Goal: Task Accomplishment & Management: Manage account settings

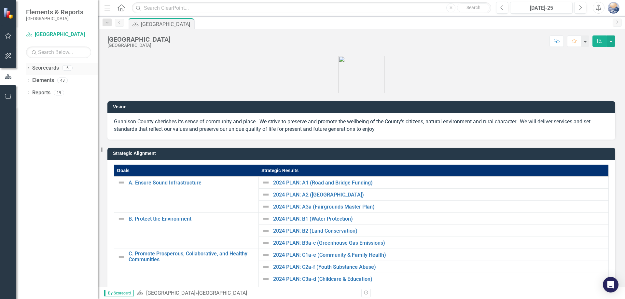
click at [28, 68] on icon "Dropdown" at bounding box center [28, 69] width 5 height 4
click at [33, 81] on icon "Dropdown" at bounding box center [31, 80] width 5 height 4
click at [39, 94] on icon "Dropdown" at bounding box center [38, 93] width 5 height 4
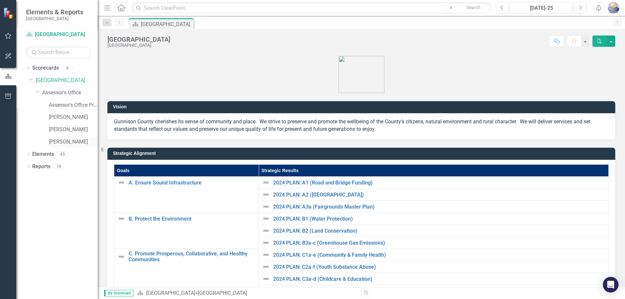
click at [65, 141] on link "[PERSON_NAME]" at bounding box center [73, 141] width 49 height 7
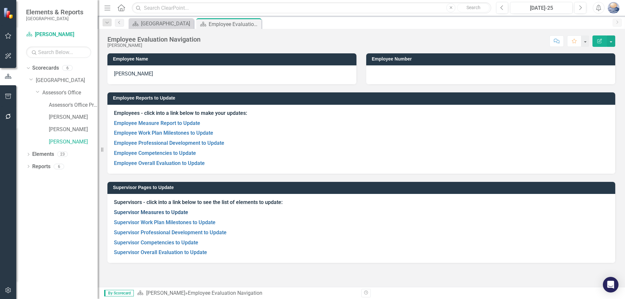
click at [174, 213] on link "Supervisor Measures to Update" at bounding box center [151, 212] width 74 height 6
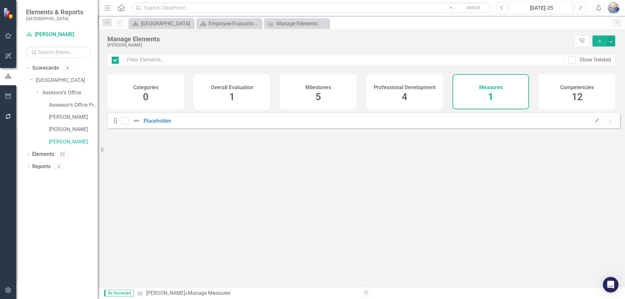
checkbox input "false"
click at [336, 93] on div "Milestones 5" at bounding box center [318, 91] width 77 height 35
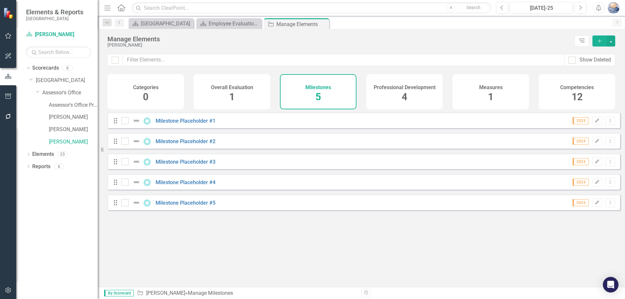
click at [382, 96] on div "Professional Development 4" at bounding box center [404, 91] width 77 height 35
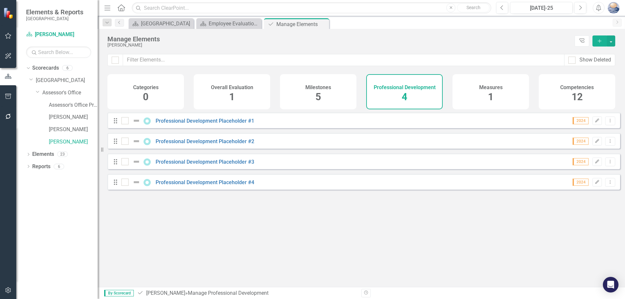
click at [585, 99] on div "Competencies 12" at bounding box center [577, 91] width 77 height 35
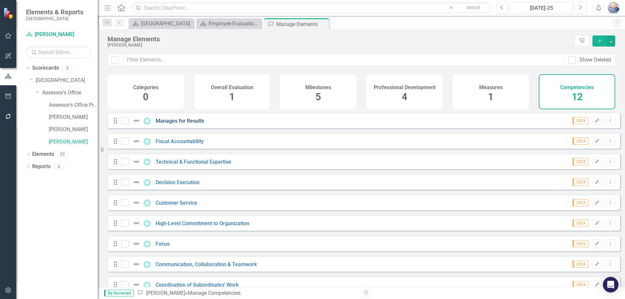
click at [185, 124] on link "Manages for Results" at bounding box center [180, 121] width 49 height 6
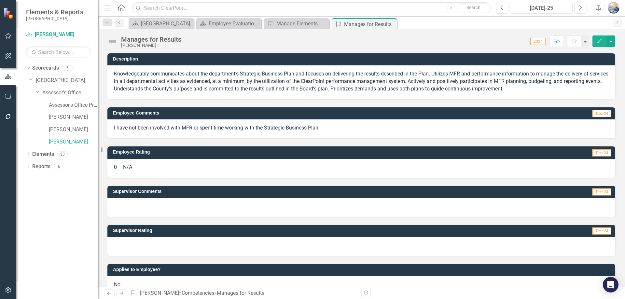
click at [598, 40] on icon "Edit" at bounding box center [600, 41] width 6 height 5
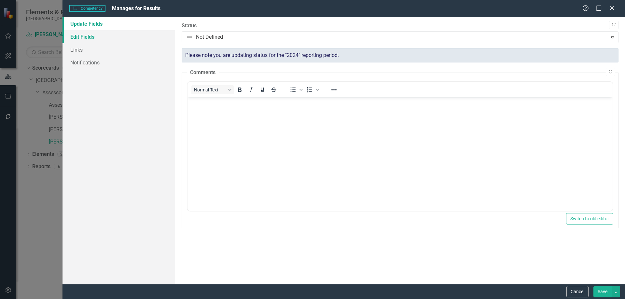
click at [98, 36] on link "Edit Fields" at bounding box center [119, 36] width 113 height 13
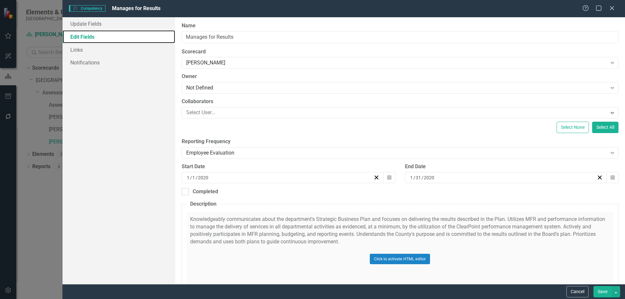
checkbox input "false"
click at [84, 50] on link "Links" at bounding box center [119, 49] width 113 height 13
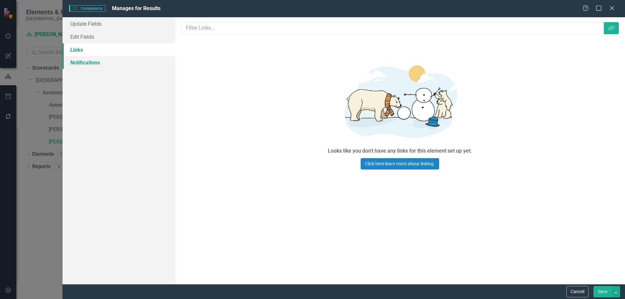
click at [80, 61] on link "Notifications" at bounding box center [119, 62] width 113 height 13
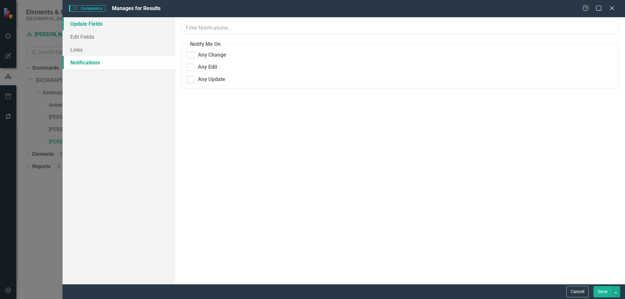
click at [98, 22] on link "Update Fields" at bounding box center [119, 23] width 113 height 13
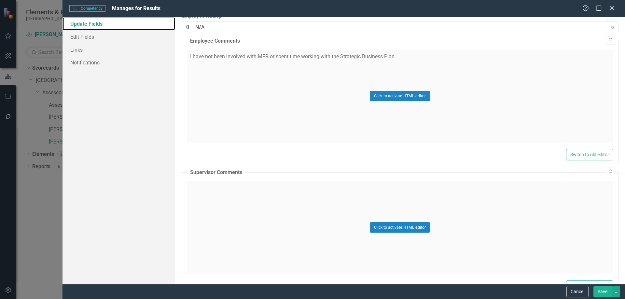
scroll to position [234, 0]
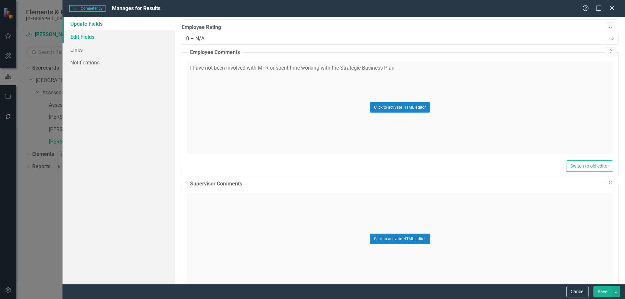
click at [91, 35] on link "Edit Fields" at bounding box center [119, 36] width 113 height 13
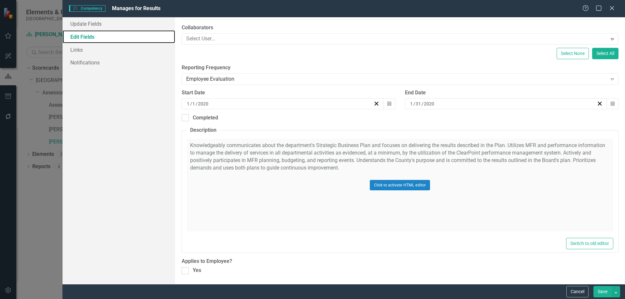
scroll to position [0, 0]
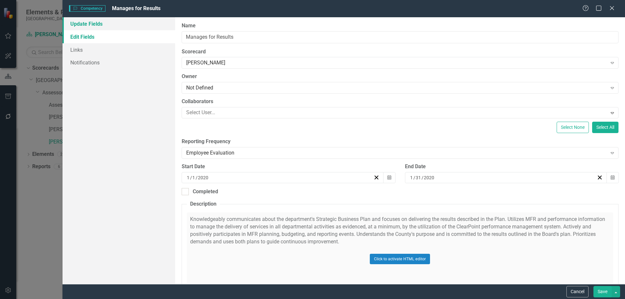
click at [88, 23] on link "Update Fields" at bounding box center [119, 23] width 113 height 13
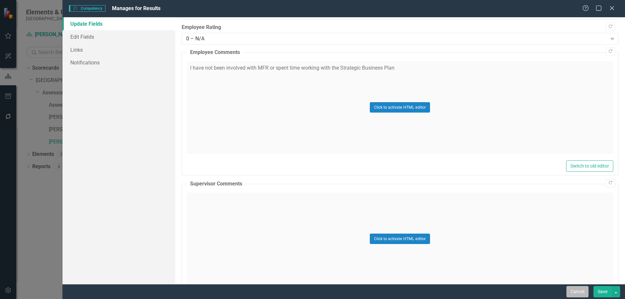
click at [581, 292] on button "Cancel" at bounding box center [578, 291] width 22 height 11
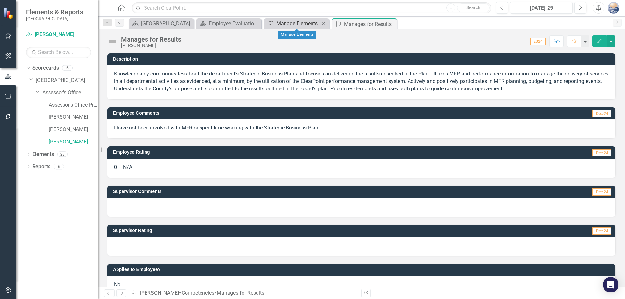
click at [294, 23] on div "Manage Elements" at bounding box center [297, 24] width 43 height 8
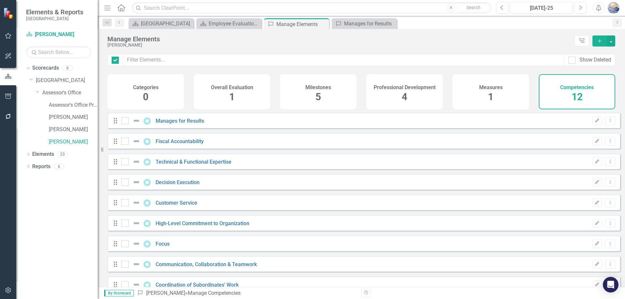
checkbox input "false"
click at [179, 145] on link "Fiscal Accountability" at bounding box center [180, 141] width 48 height 6
